Goal: Find contact information: Find contact information

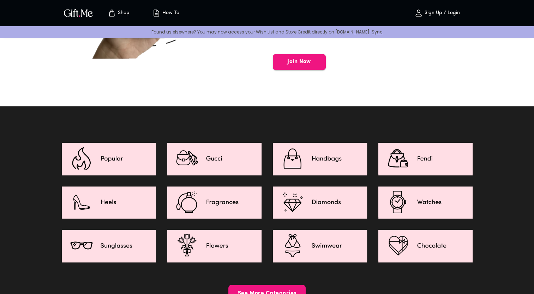
scroll to position [956, 0]
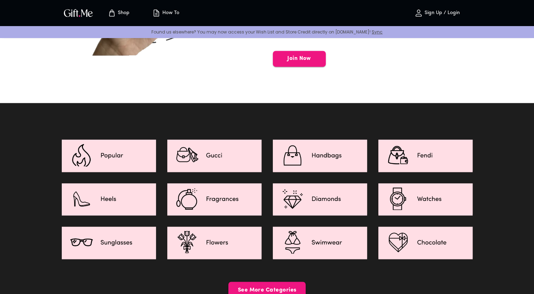
click at [127, 148] on img at bounding box center [109, 155] width 94 height 31
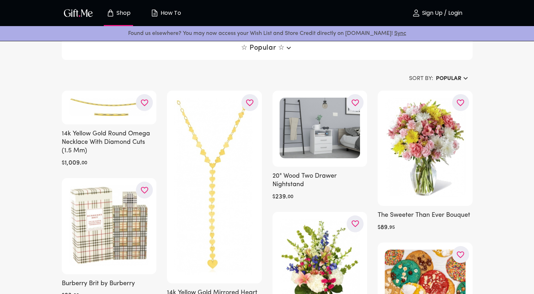
click at [74, 7] on div "Shop How To" at bounding box center [126, 13] width 128 height 23
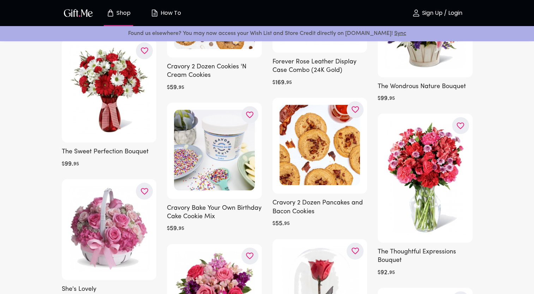
scroll to position [3088, 0]
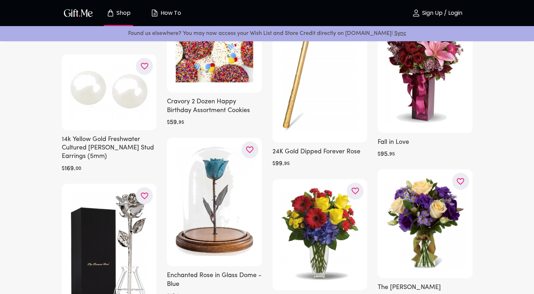
click at [78, 14] on img "button" at bounding box center [78, 13] width 32 height 10
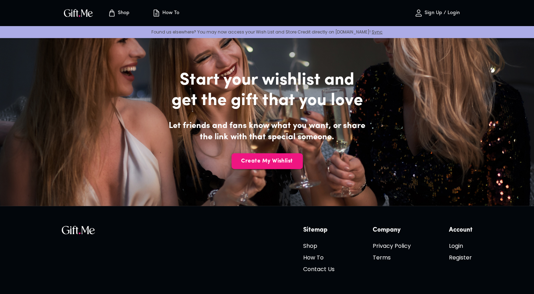
scroll to position [1616, 0]
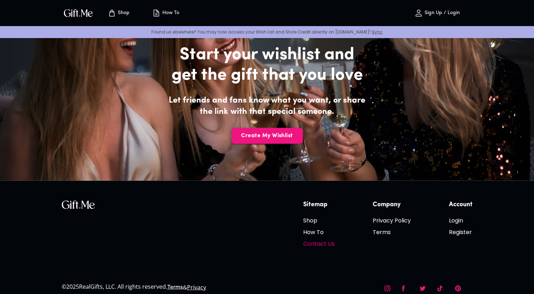
click at [320, 239] on h6 "Contact Us" at bounding box center [318, 243] width 31 height 9
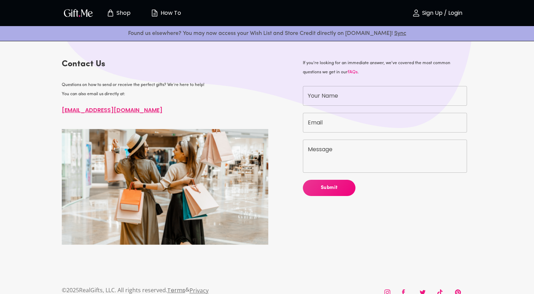
scroll to position [13, 0]
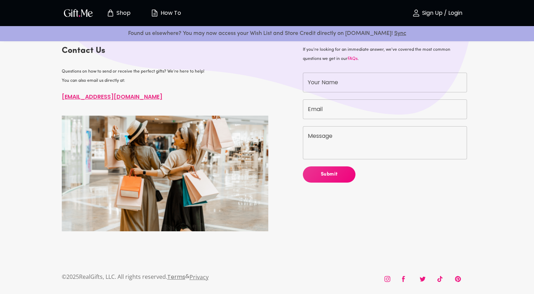
click at [90, 276] on p "© 2025 RealGifts, LLC. All rights reserved." at bounding box center [114, 276] width 105 height 9
copy p "RealGifts"
click at [424, 279] on icon at bounding box center [422, 279] width 7 height 8
